Goal: Task Accomplishment & Management: Manage account settings

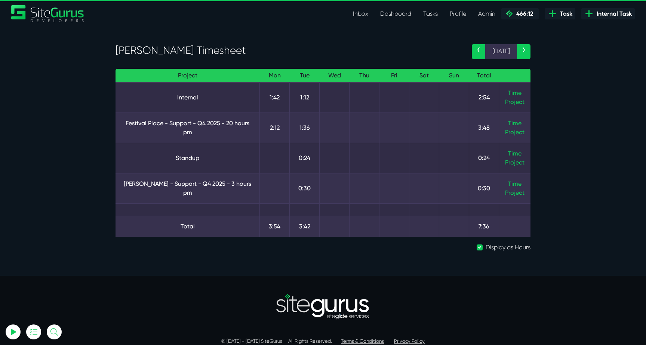
select select "0"
click at [510, 123] on link "Time" at bounding box center [514, 123] width 13 height 7
click at [510, 95] on link "Time" at bounding box center [514, 92] width 13 height 7
click at [513, 93] on link "Time" at bounding box center [514, 92] width 13 height 7
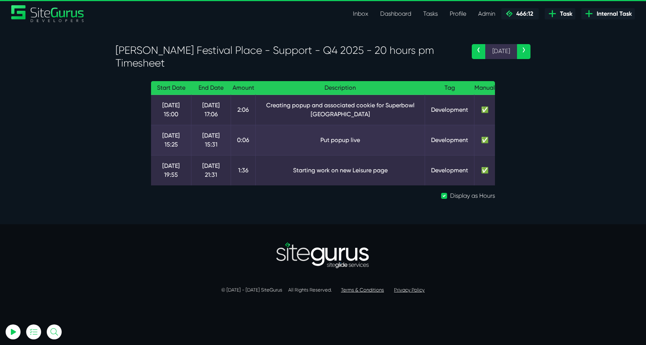
select select "0"
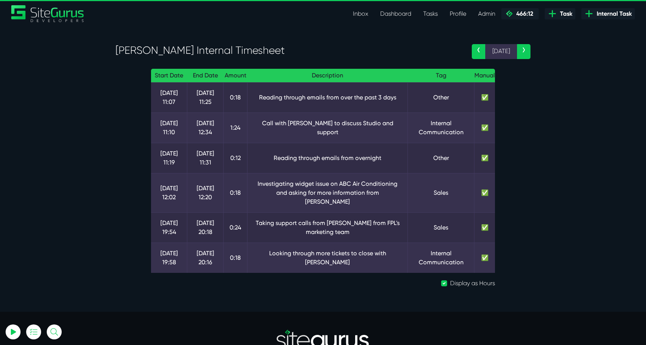
select select "0"
drag, startPoint x: 390, startPoint y: 249, endPoint x: 307, endPoint y: 239, distance: 83.9
click at [308, 243] on td "Looking through more tickets to close with [PERSON_NAME]" at bounding box center [327, 258] width 160 height 30
click at [307, 243] on td "Looking through more tickets to close with [PERSON_NAME]" at bounding box center [327, 258] width 160 height 30
select select "0"
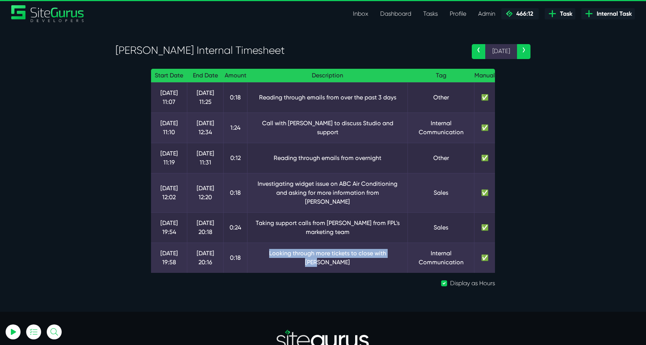
drag, startPoint x: 262, startPoint y: 250, endPoint x: 377, endPoint y: 254, distance: 115.9
click at [379, 255] on td "Looking through more tickets to close with Luke" at bounding box center [327, 258] width 160 height 30
click at [377, 254] on td "Looking through more tickets to close with Luke" at bounding box center [327, 258] width 160 height 30
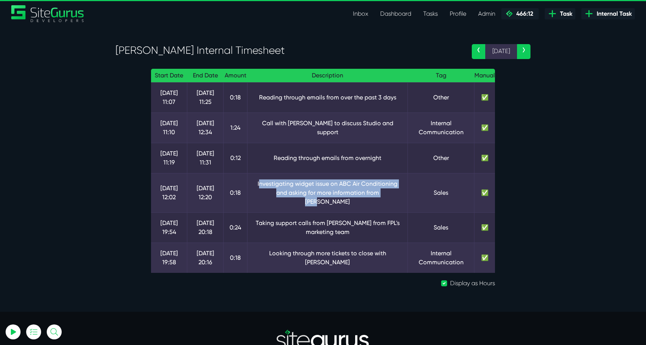
drag, startPoint x: 257, startPoint y: 185, endPoint x: 379, endPoint y: 192, distance: 122.4
click at [380, 192] on td "Investigating widget issue on ABC Air Conditioning and asking for more informat…" at bounding box center [327, 192] width 160 height 39
click at [379, 192] on td "Investigating widget issue on ABC Air Conditioning and asking for more informat…" at bounding box center [327, 192] width 160 height 39
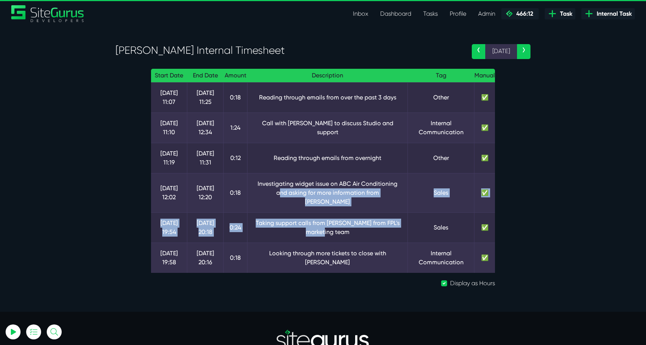
drag, startPoint x: 269, startPoint y: 192, endPoint x: 385, endPoint y: 222, distance: 119.9
click at [385, 222] on tbody "6 Oct 11:07 6 Oct 11:25 0:18 Reading through emails from over the past 3 days O…" at bounding box center [323, 177] width 344 height 191
click at [385, 222] on td "Taking support calls from Ellie from FPL's marketing team" at bounding box center [327, 227] width 160 height 30
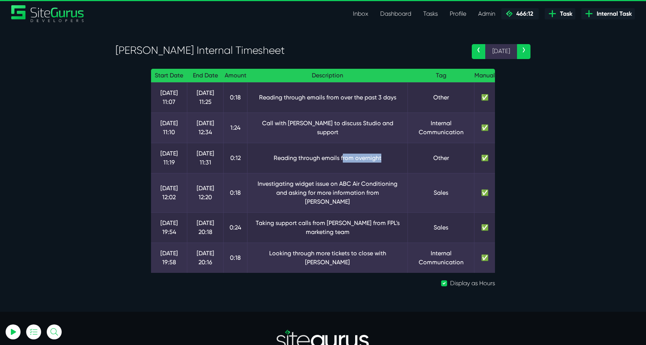
drag, startPoint x: 340, startPoint y: 155, endPoint x: 393, endPoint y: 168, distance: 53.8
click at [392, 168] on td "Reading through emails from overnight" at bounding box center [327, 158] width 160 height 30
click at [393, 168] on td "Reading through emails from overnight" at bounding box center [327, 158] width 160 height 30
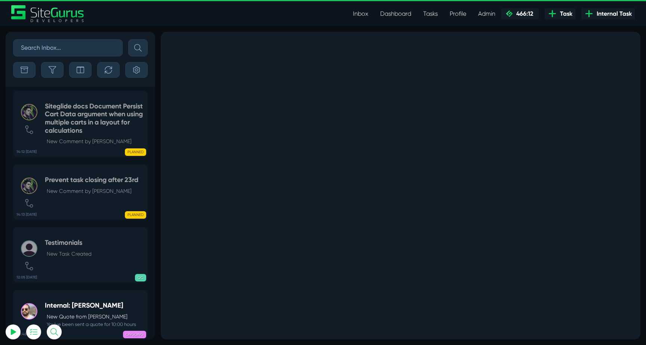
click at [368, 16] on link "Inbox" at bounding box center [360, 13] width 27 height 15
select select "0"
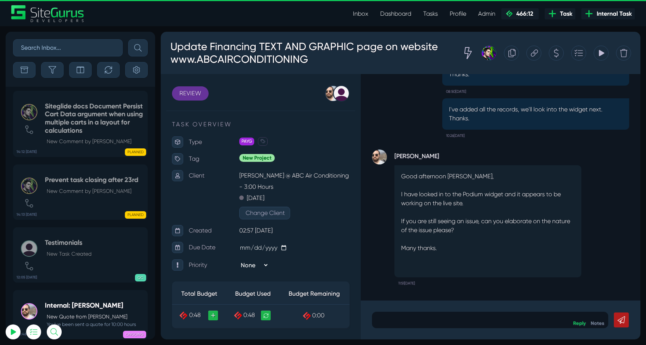
scroll to position [-877, 0]
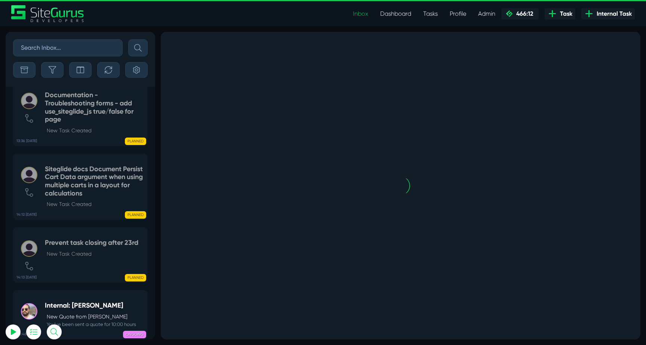
select select "0"
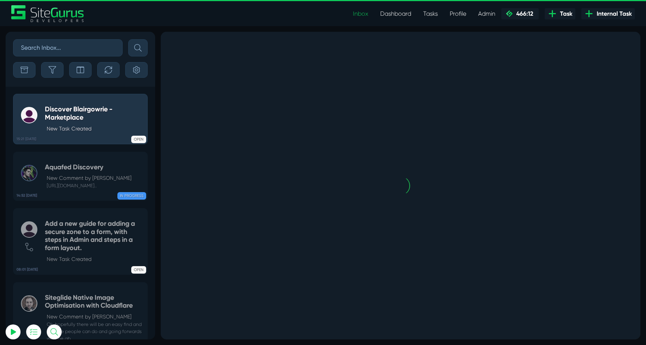
click at [53, 73] on icon "button" at bounding box center [52, 69] width 7 height 7
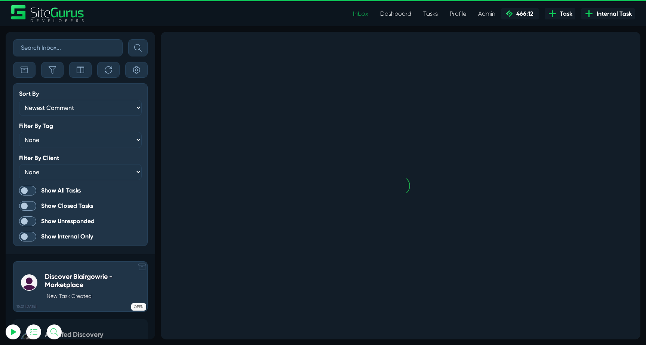
scroll to position [-1983, 0]
click at [28, 189] on span at bounding box center [27, 191] width 17 height 10
click at [0, 0] on input "Show All Tasks" at bounding box center [0, 0] width 0 height 0
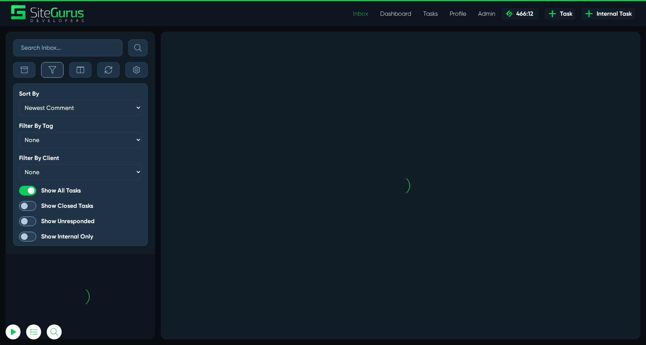
click at [58, 72] on button "button" at bounding box center [52, 70] width 22 height 16
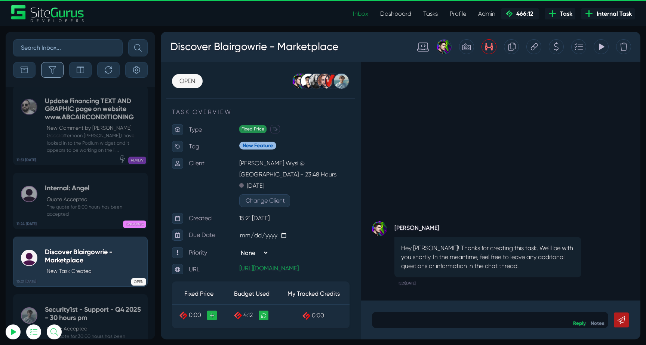
scroll to position [-29509, 0]
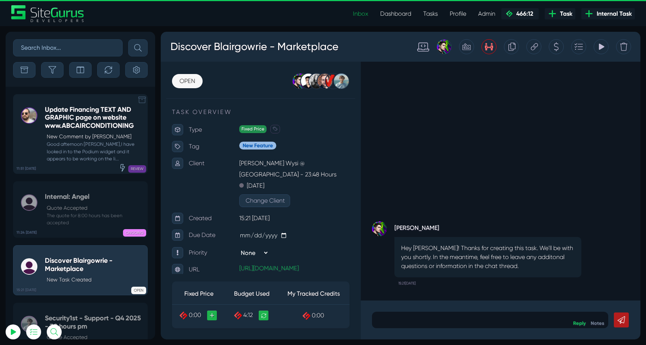
click at [66, 112] on h5 "Update Financing TEXT AND GRAPHIC page on website www.ABCAIRCONDITIONING" at bounding box center [94, 118] width 99 height 24
